Goal: Navigation & Orientation: Find specific page/section

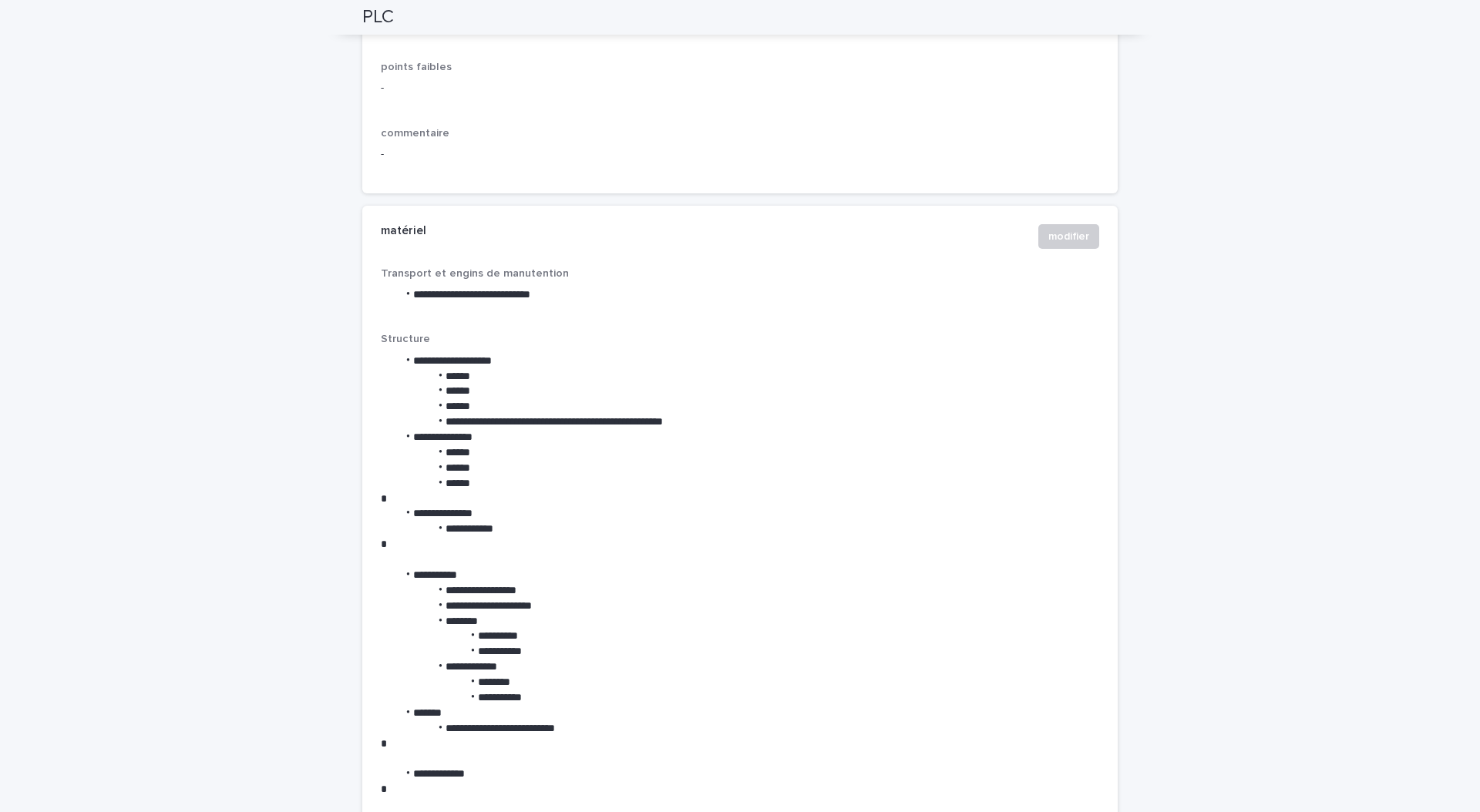
scroll to position [1768, 0]
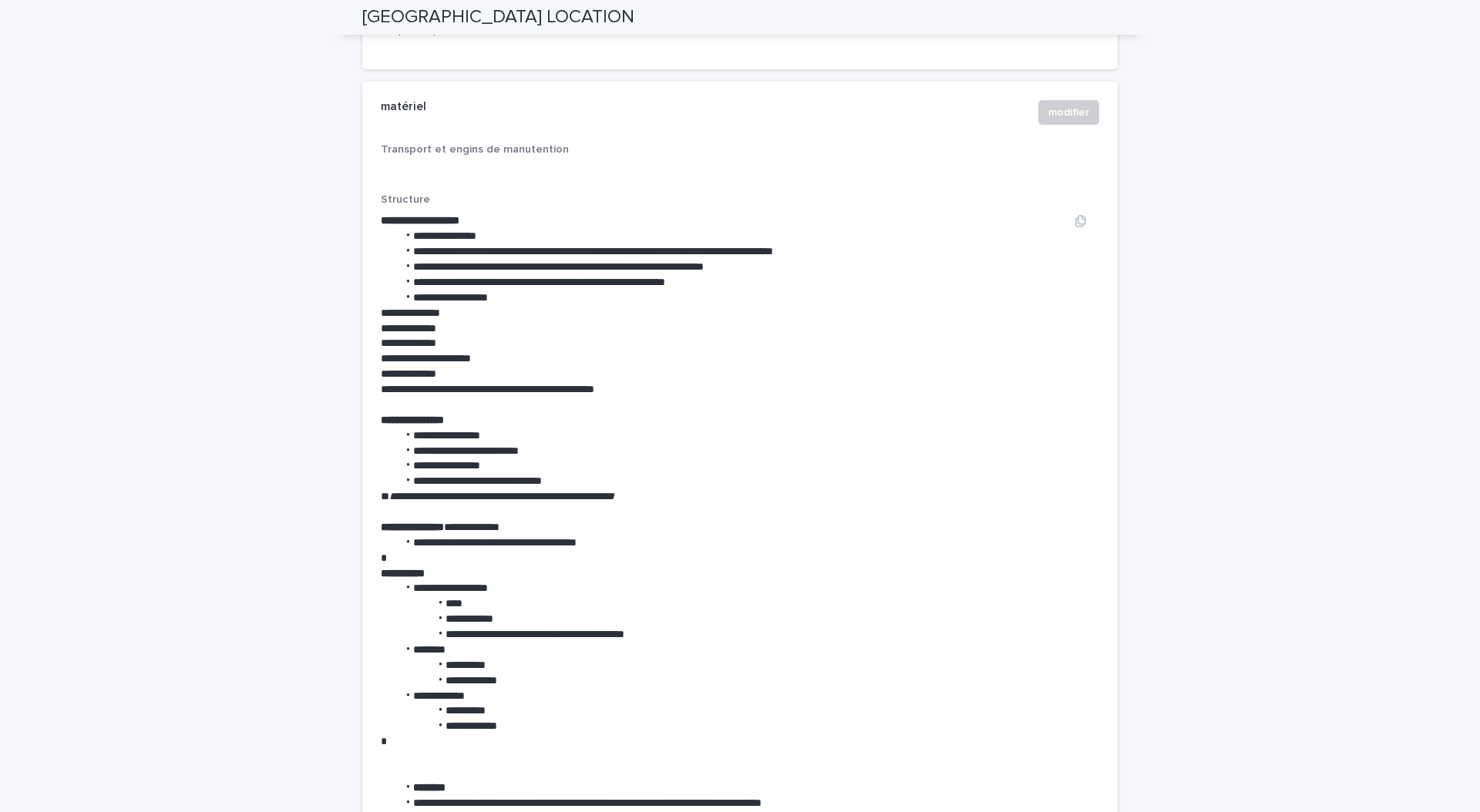
scroll to position [2092, 0]
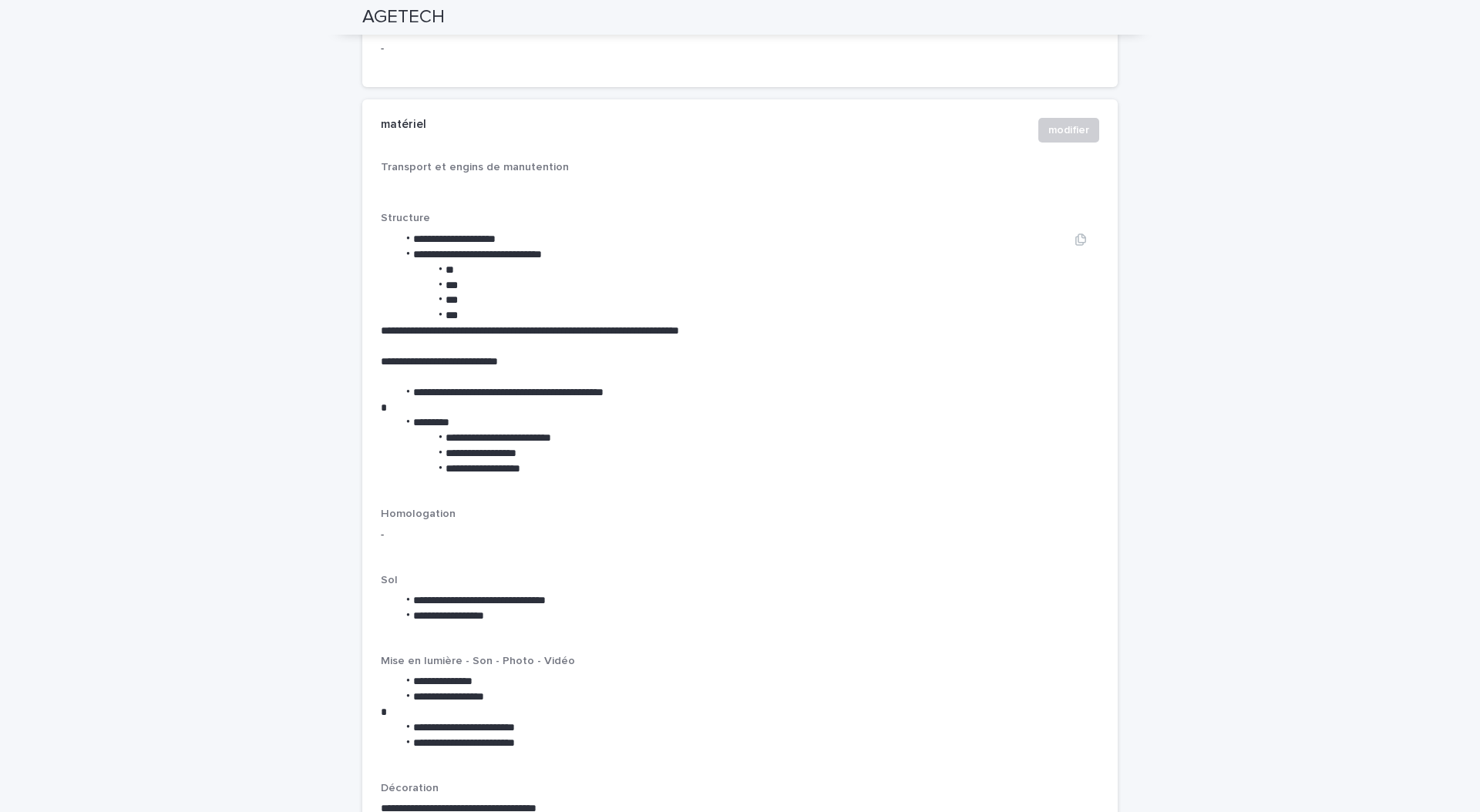
scroll to position [2053, 0]
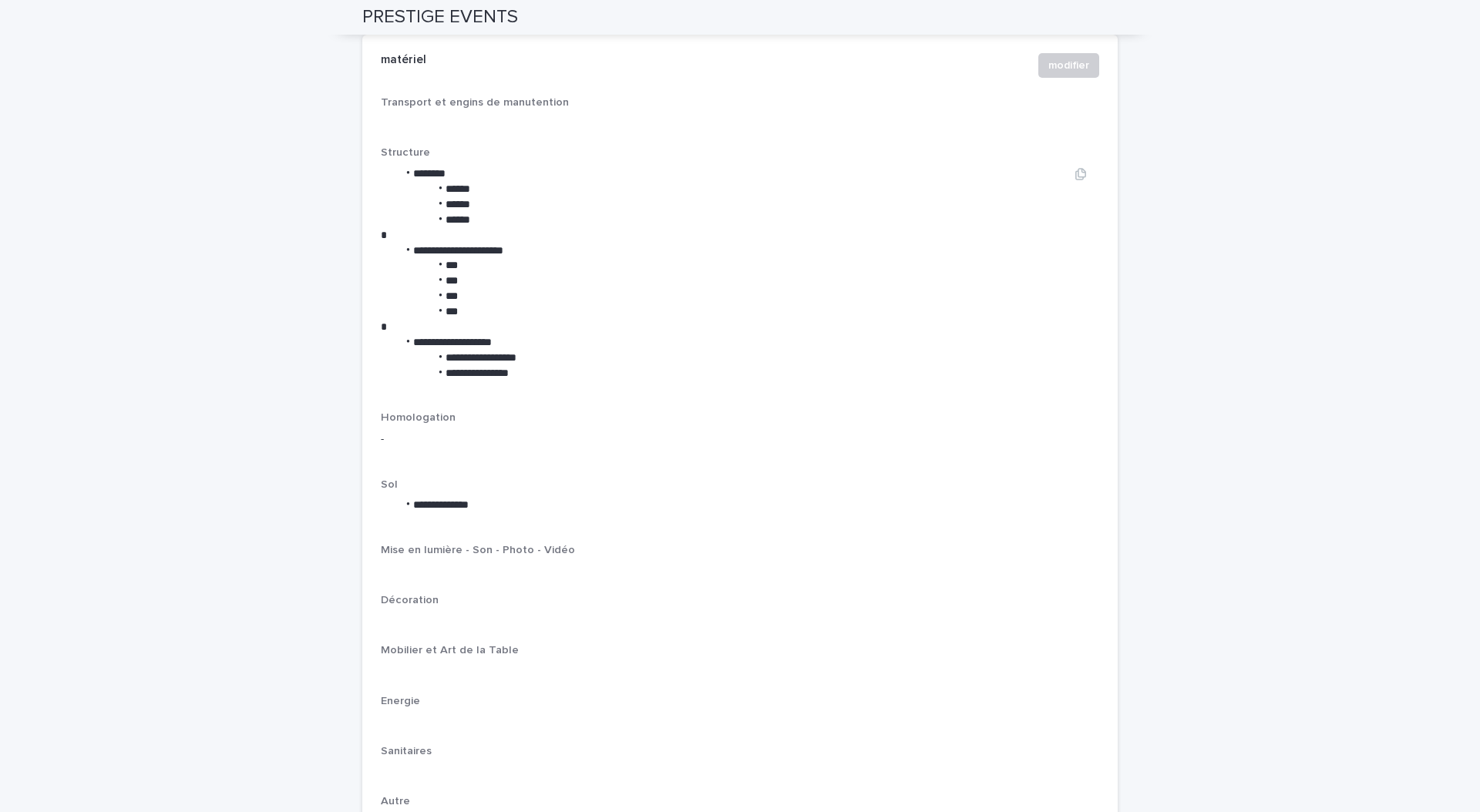
scroll to position [1835, 0]
